Goal: Transaction & Acquisition: Purchase product/service

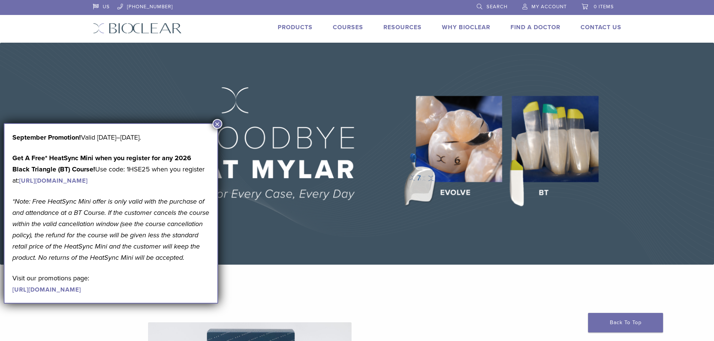
click at [219, 124] on button "×" at bounding box center [217, 124] width 10 height 10
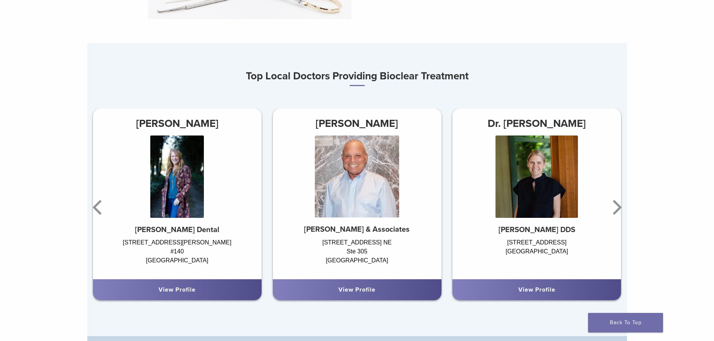
scroll to position [450, 0]
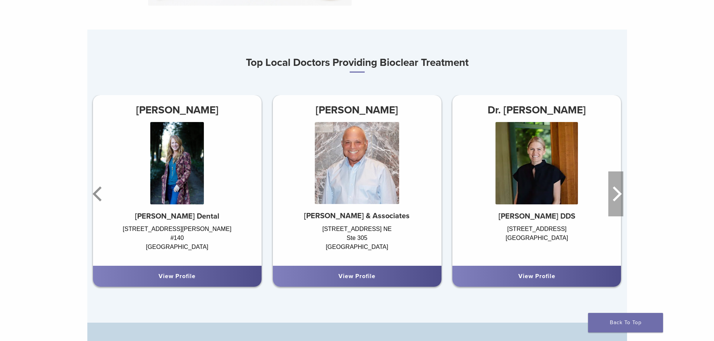
click at [614, 199] on icon "Next" at bounding box center [615, 194] width 15 height 45
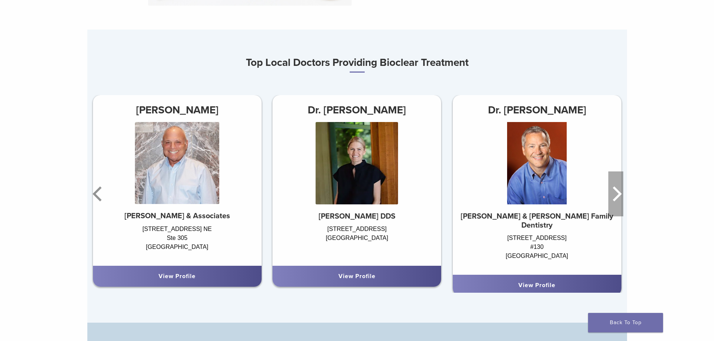
click at [614, 199] on icon "Next" at bounding box center [615, 194] width 15 height 45
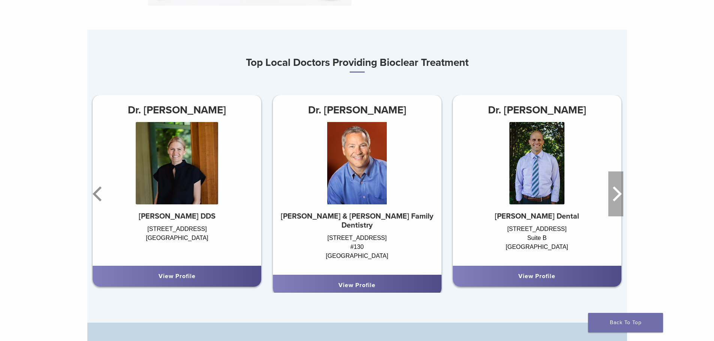
click at [614, 199] on icon "Next" at bounding box center [615, 194] width 15 height 45
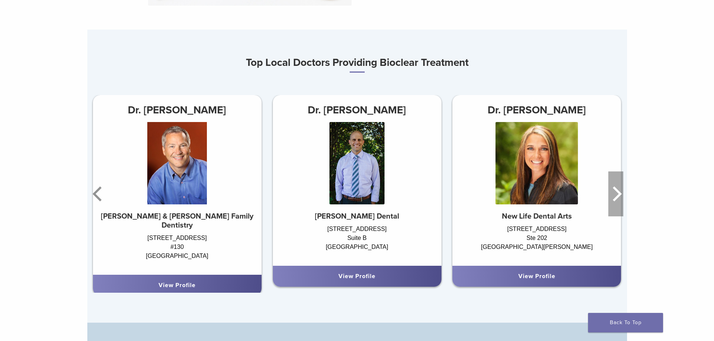
click at [614, 199] on icon "Next" at bounding box center [615, 194] width 15 height 45
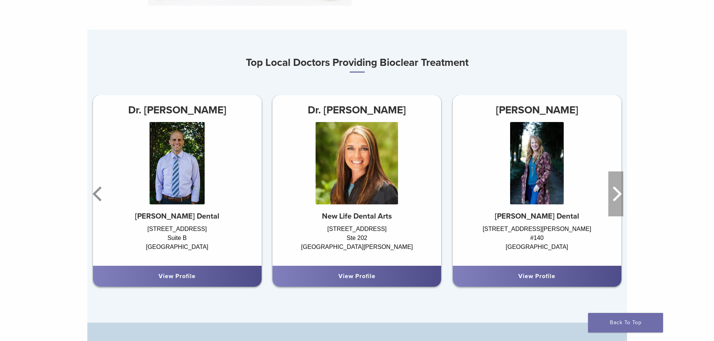
click at [614, 199] on icon "Next" at bounding box center [615, 194] width 15 height 45
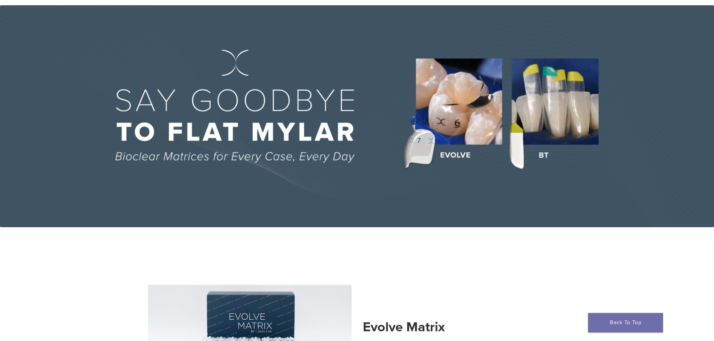
scroll to position [0, 0]
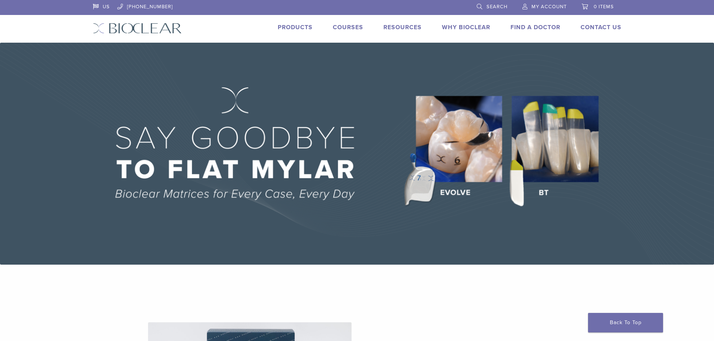
click at [289, 25] on link "Products" at bounding box center [295, 27] width 35 height 7
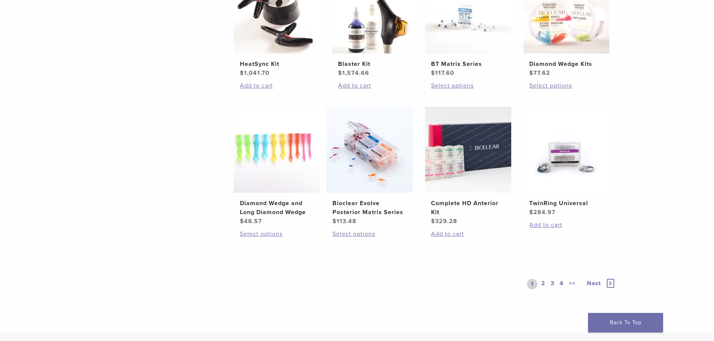
scroll to position [525, 0]
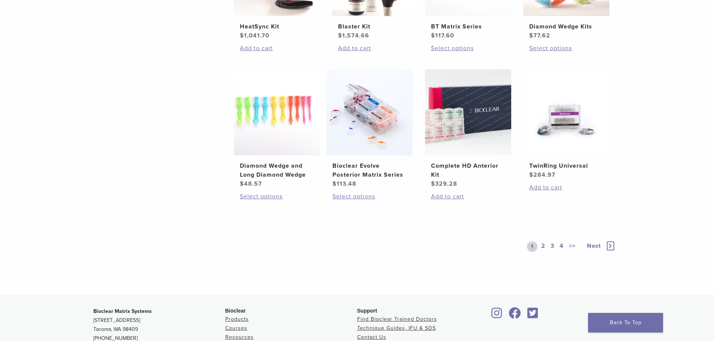
click at [538, 244] on div "1 2 3 4 >>" at bounding box center [553, 247] width 52 height 10
click at [541, 246] on link "2" at bounding box center [542, 247] width 7 height 10
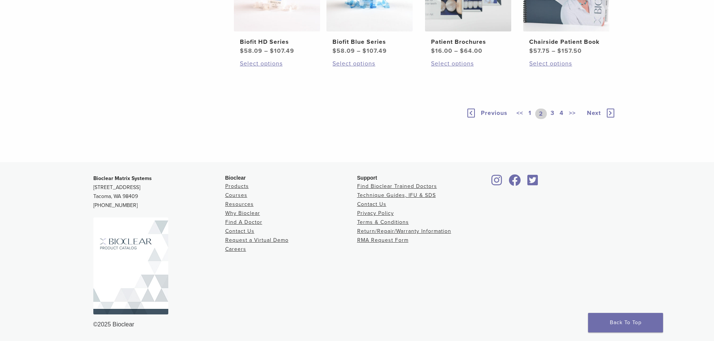
scroll to position [599, 0]
